Goal: Find contact information: Find contact information

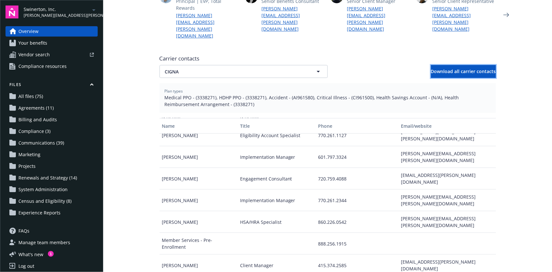
scroll to position [5, 0]
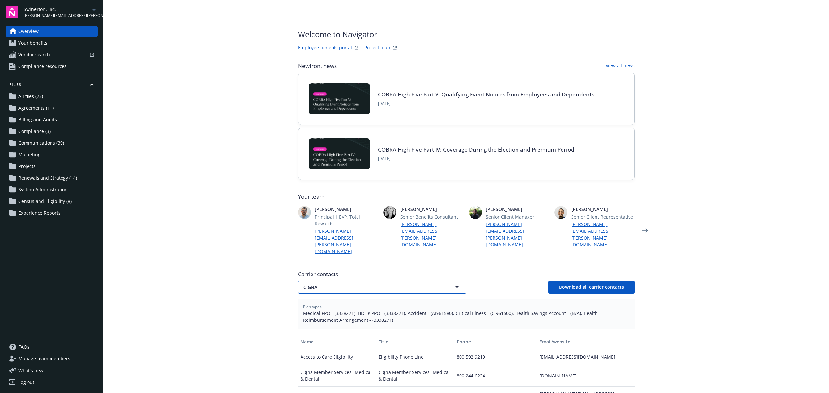
click at [346, 281] on button "CIGNA" at bounding box center [382, 287] width 168 height 13
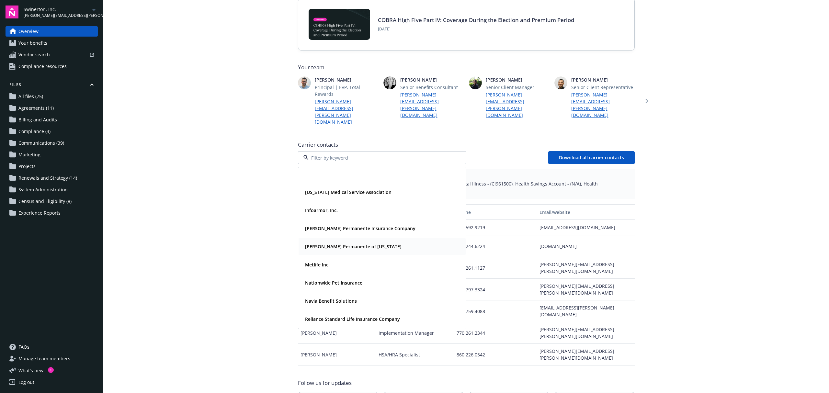
scroll to position [110, 0]
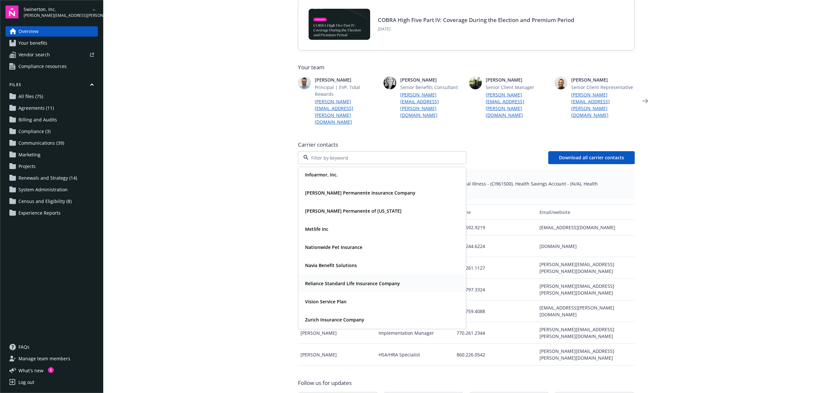
drag, startPoint x: 339, startPoint y: 263, endPoint x: 343, endPoint y: 261, distance: 4.5
click at [340, 280] on strong "Reliance Standard Life Insurance Company" at bounding box center [352, 283] width 95 height 6
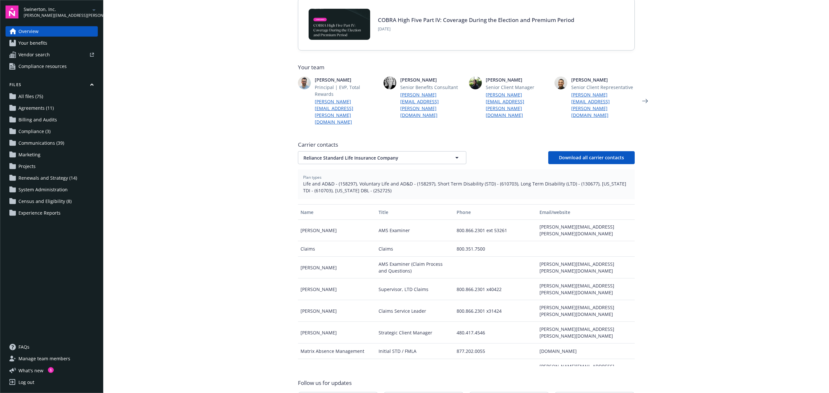
scroll to position [0, 0]
click at [556, 322] on div "marcus.santoyo@rsli.com" at bounding box center [585, 333] width 97 height 22
click at [559, 279] on div "jenna.gladwell@matrixcos.com" at bounding box center [585, 290] width 97 height 22
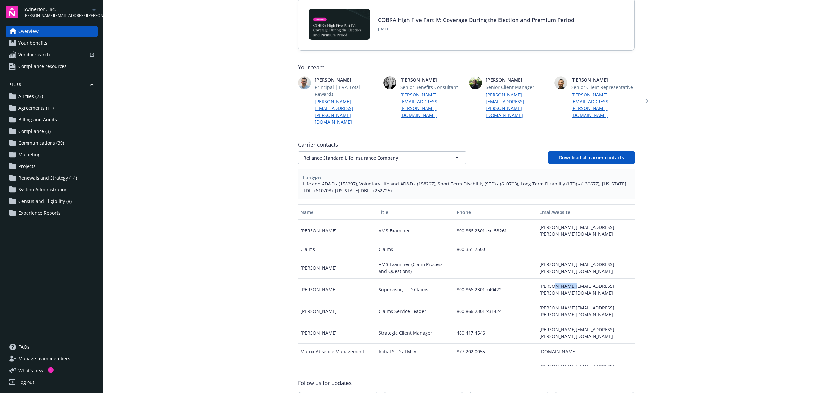
click at [559, 279] on div "jenna.gladwell@matrixcos.com" at bounding box center [585, 290] width 97 height 22
copy div "jenna.gladwell@matrixcos.com"
drag, startPoint x: 700, startPoint y: 238, endPoint x: 668, endPoint y: 236, distance: 32.1
click at [700, 238] on main "Welcome to Navigator Employee benefits portal Project plan Newfront news View a…" at bounding box center [466, 196] width 726 height 393
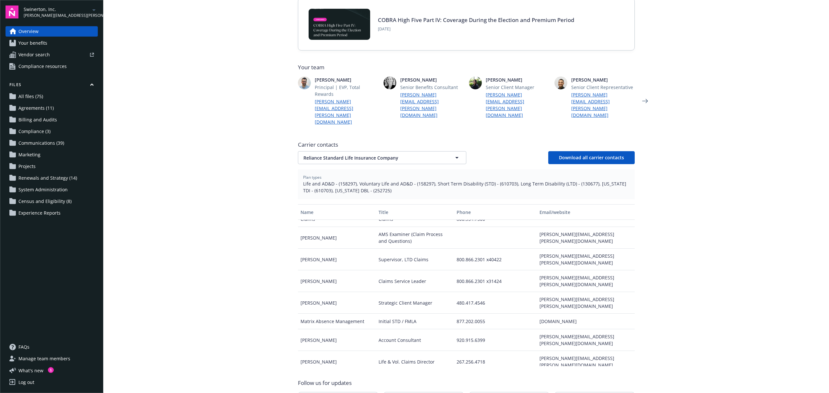
scroll to position [43, 0]
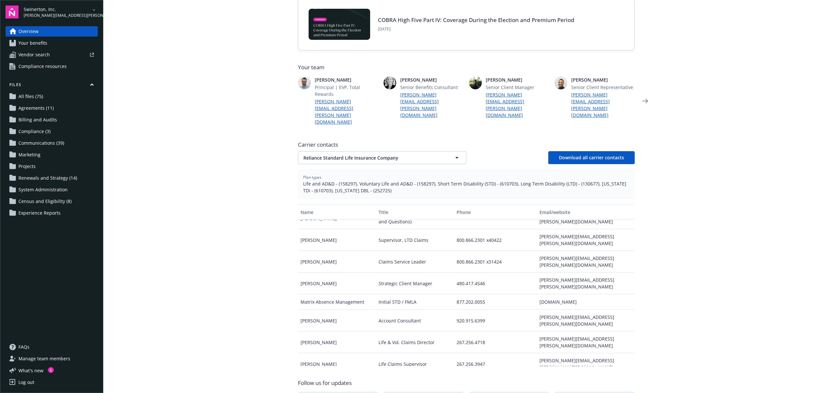
click at [563, 310] on div "penny.griesbach@rsli.com" at bounding box center [585, 321] width 97 height 22
click at [556, 273] on div "marcus.santoyo@rsli.com" at bounding box center [585, 284] width 97 height 22
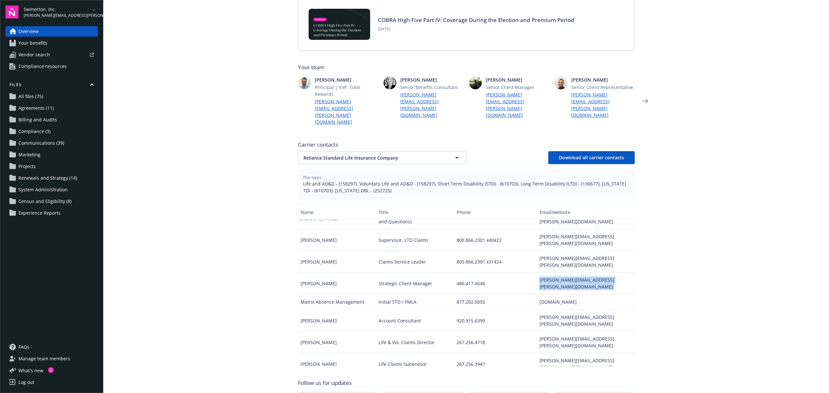
click at [556, 273] on div "marcus.santoyo@rsli.com" at bounding box center [585, 284] width 97 height 22
copy div "marcus.santoyo@rsli.com"
